Goal: Information Seeking & Learning: Find specific fact

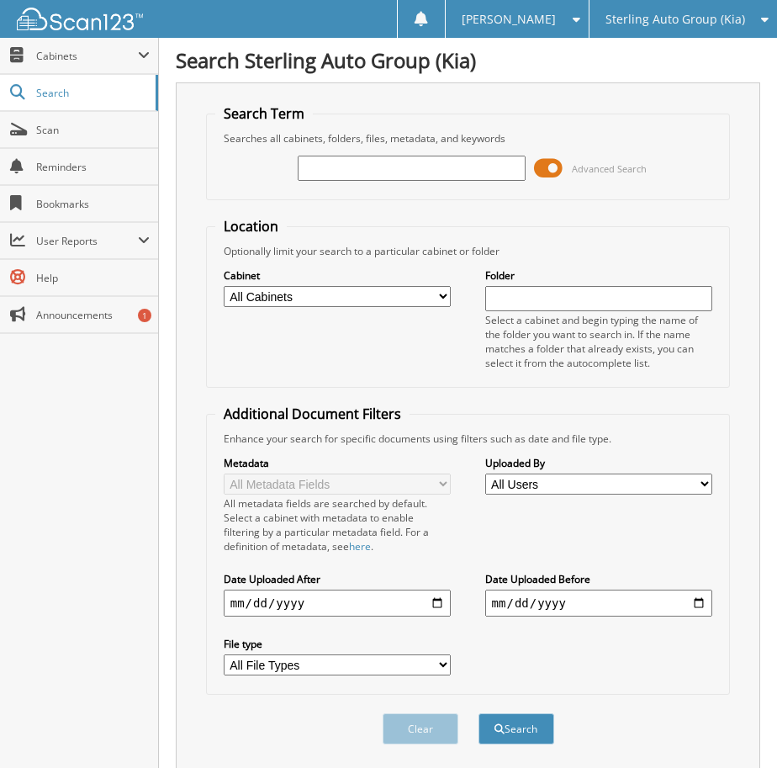
click at [373, 167] on input "text" at bounding box center [412, 168] width 228 height 25
type input "1080261"
click at [479, 713] on button "Search" at bounding box center [517, 728] width 76 height 31
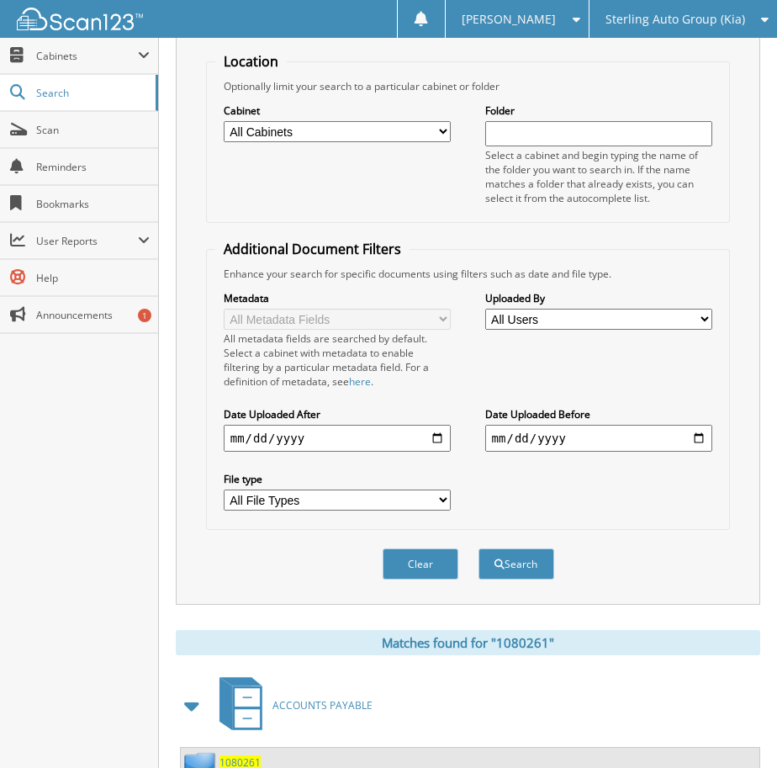
scroll to position [326, 0]
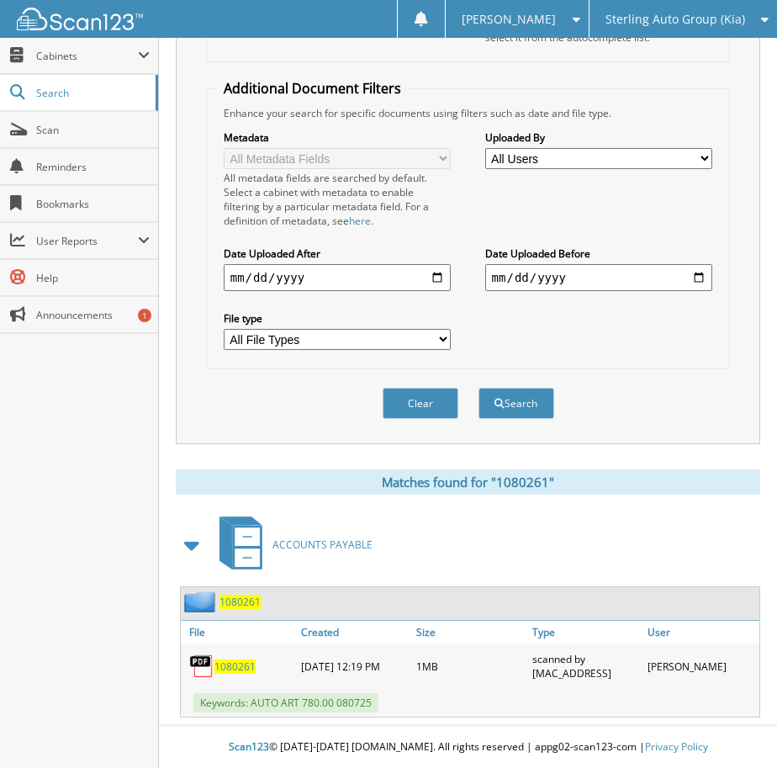
click at [242, 667] on span "1080261" at bounding box center [234, 666] width 41 height 14
